Goal: Find specific page/section: Find specific page/section

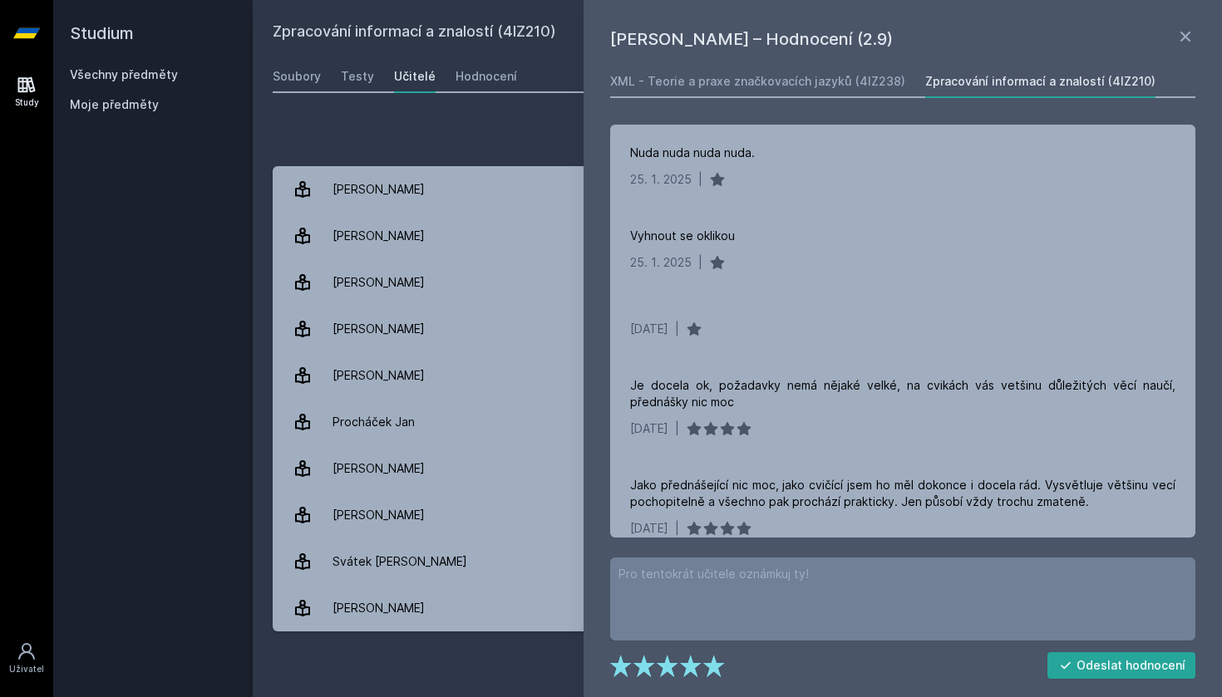
scroll to position [109, 0]
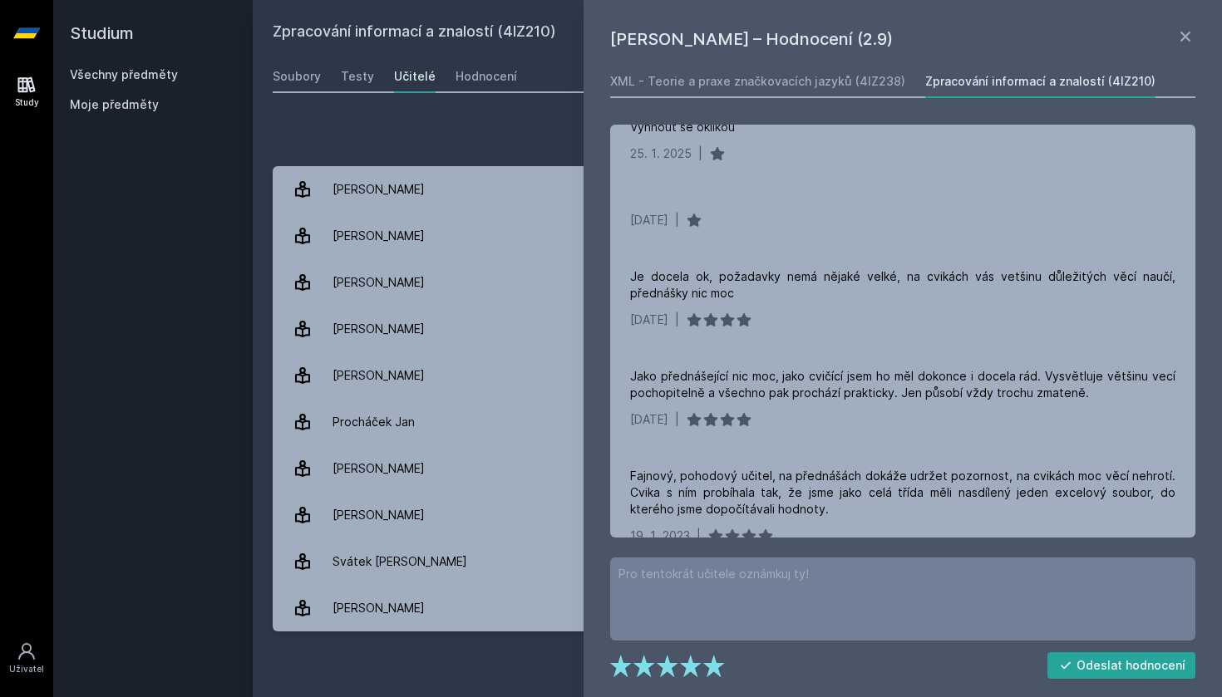
click at [1188, 50] on link at bounding box center [1186, 39] width 20 height 25
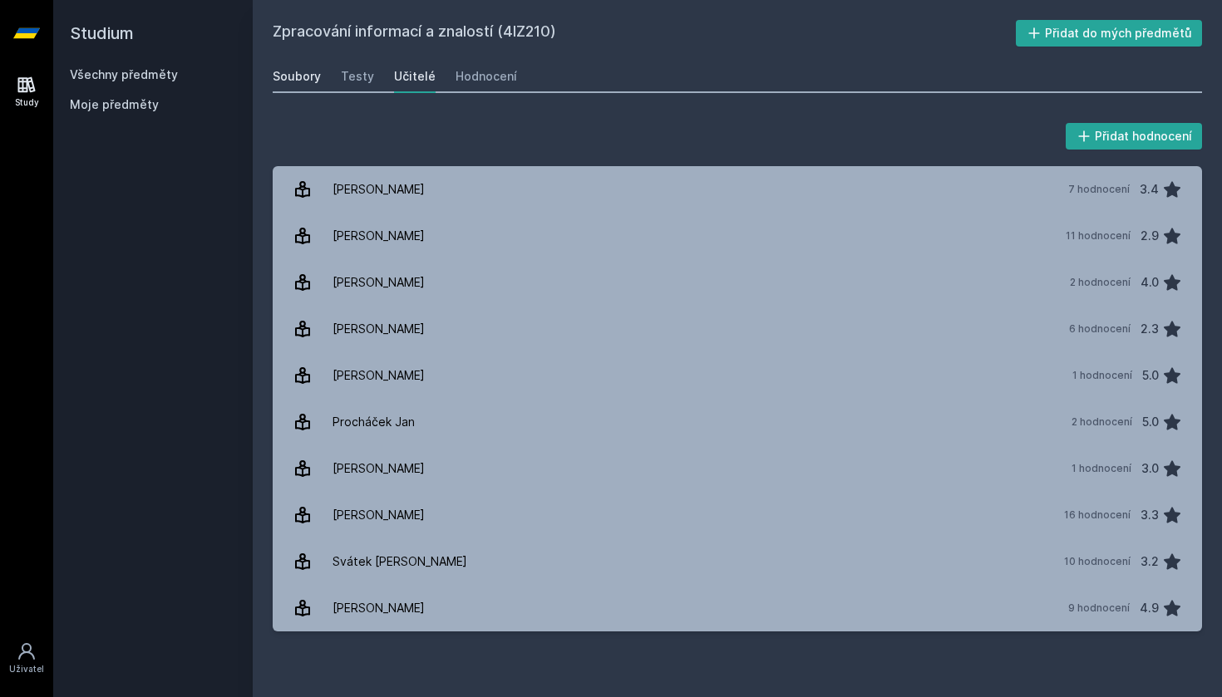
click at [288, 67] on link "Soubory" at bounding box center [297, 76] width 48 height 33
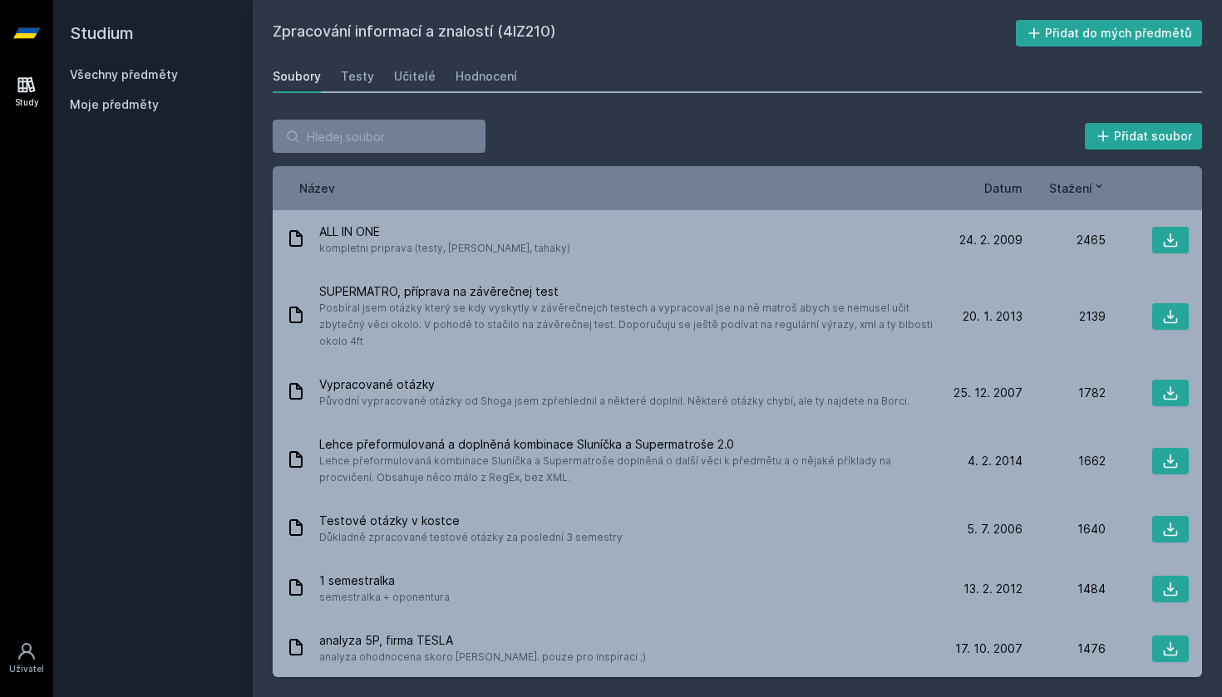
click at [164, 79] on link "Všechny předměty" at bounding box center [124, 74] width 108 height 14
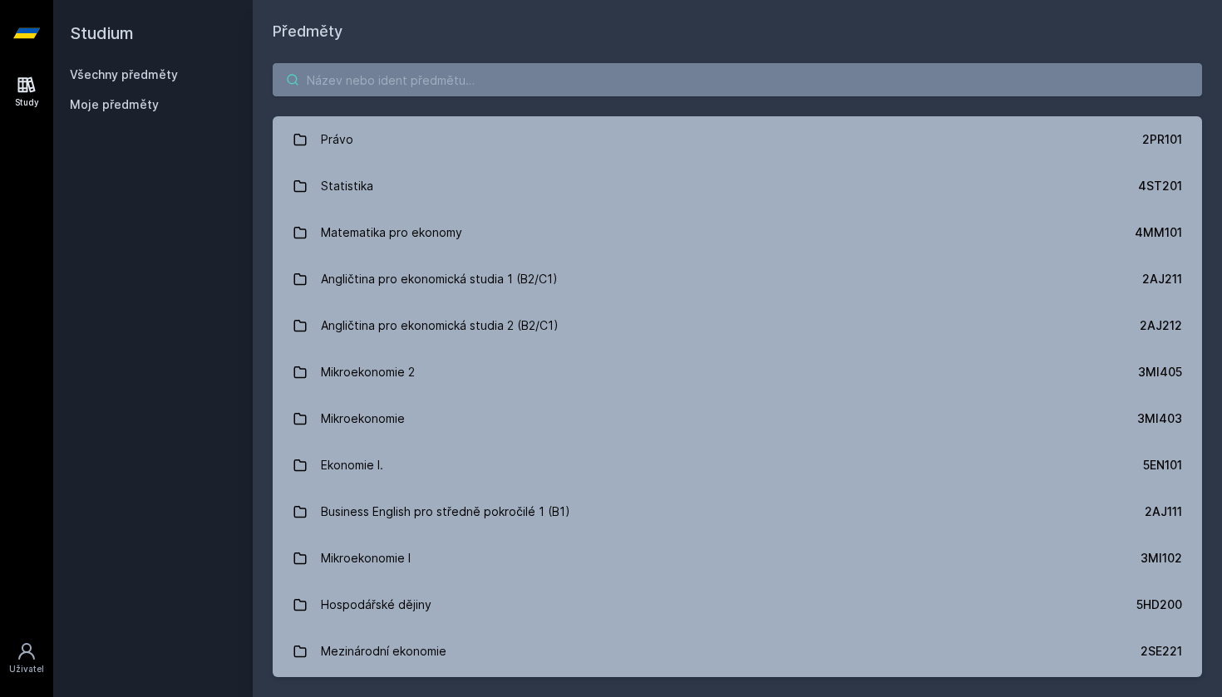
click at [633, 91] on input "search" at bounding box center [737, 79] width 929 height 33
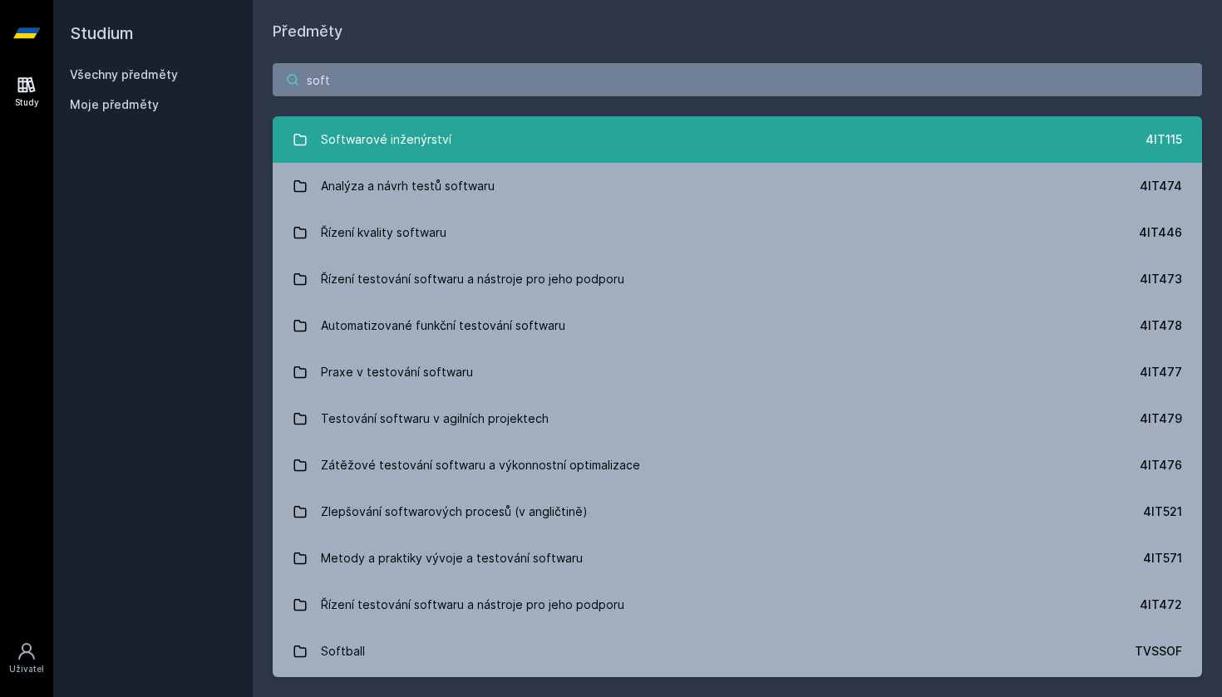
type input "soft"
click at [576, 128] on link "Softwarové inženýrství 4IT115" at bounding box center [737, 139] width 929 height 47
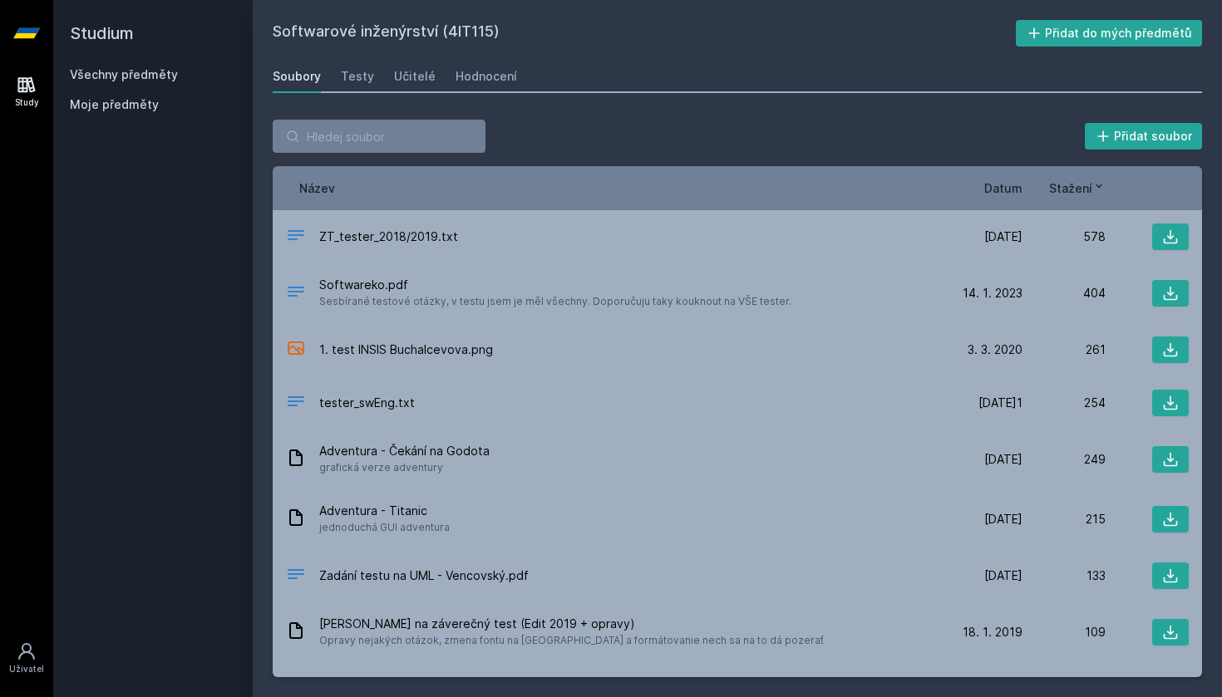
click at [431, 71] on div "Soubory Testy Učitelé Hodnocení" at bounding box center [737, 76] width 929 height 33
click at [419, 72] on div "Učitelé" at bounding box center [415, 76] width 42 height 17
